Goal: Entertainment & Leisure: Consume media (video, audio)

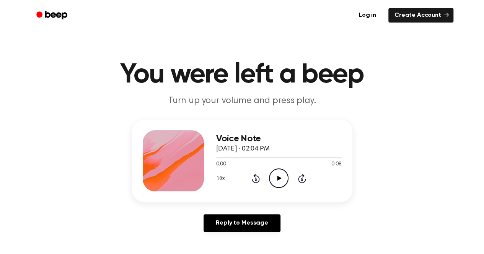
click at [276, 184] on icon "Play Audio" at bounding box center [279, 179] width 20 height 20
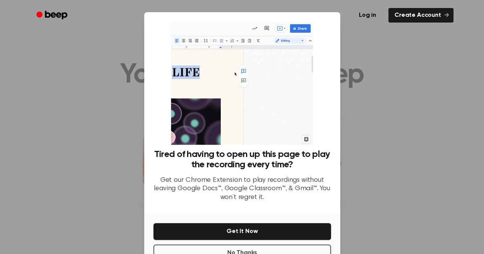
click at [275, 247] on button "No Thanks" at bounding box center [242, 253] width 178 height 17
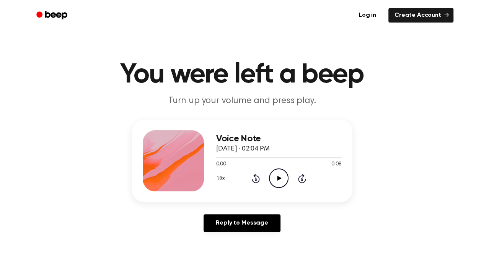
click at [279, 174] on icon "Play Audio" at bounding box center [279, 179] width 20 height 20
click at [287, 170] on icon "Play Audio" at bounding box center [279, 179] width 20 height 20
click at [275, 184] on icon "Play Audio" at bounding box center [279, 179] width 20 height 20
click at [277, 187] on icon "Play Audio" at bounding box center [279, 179] width 20 height 20
